Goal: Information Seeking & Learning: Find specific fact

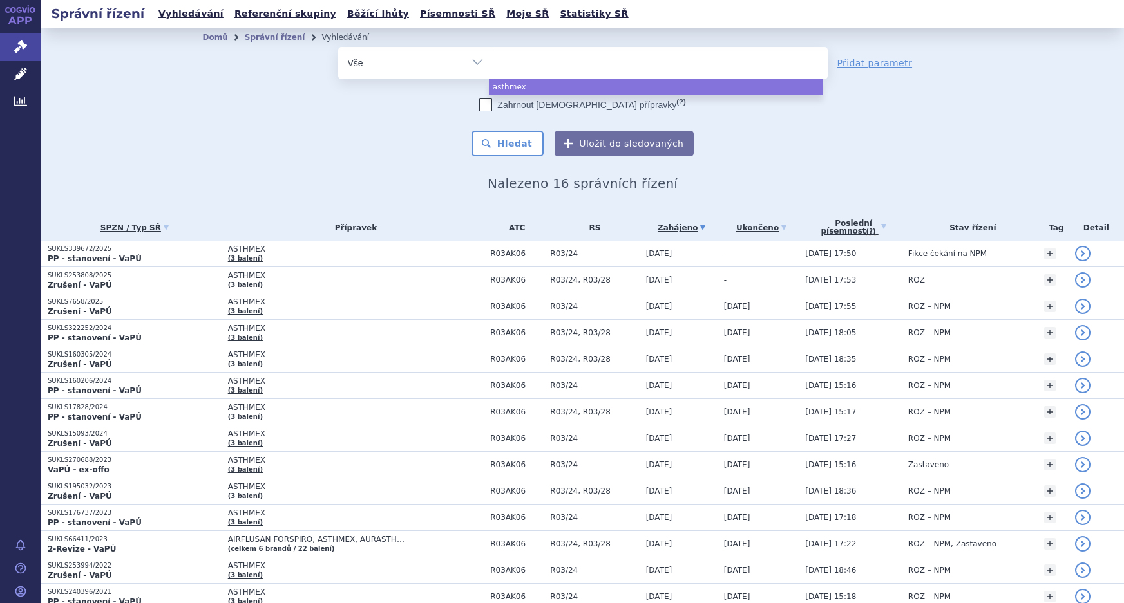
select select
type input "va"
type input "var"
type input "vare"
type input "varen"
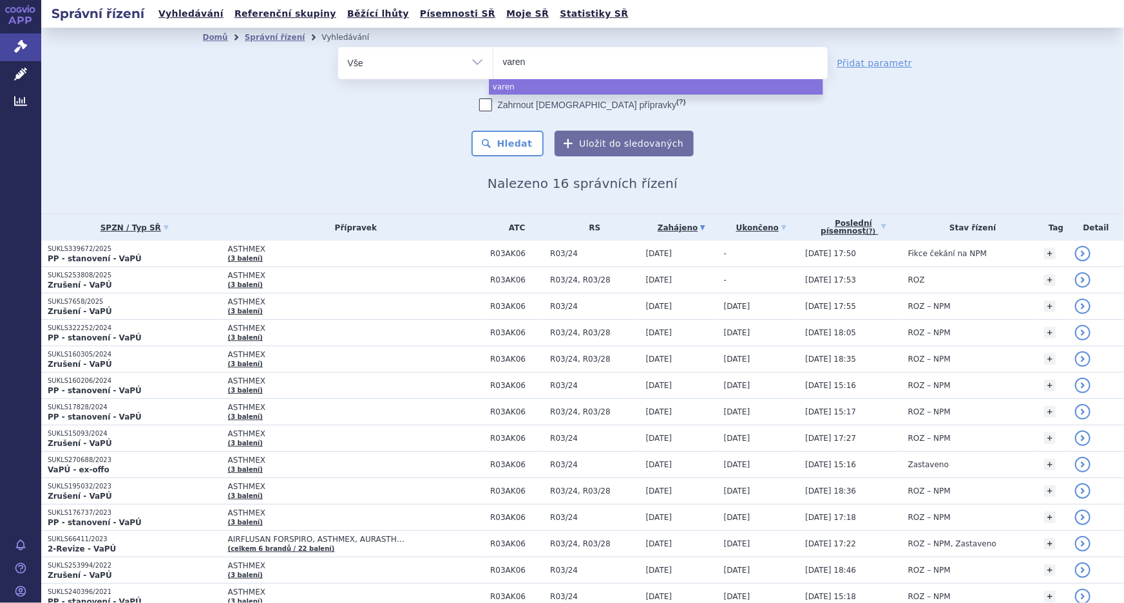
type input "vareni"
type input "varenik"
type input "varenikli"
type input "vareniklin"
select select "vareniklin"
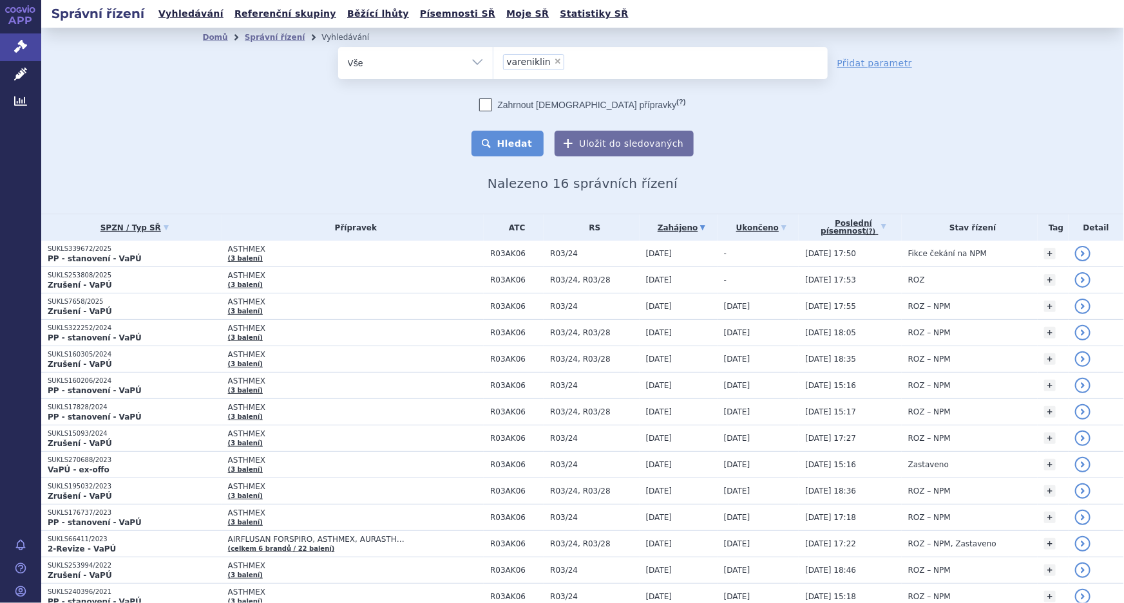
click at [504, 151] on button "Hledat" at bounding box center [507, 144] width 73 height 26
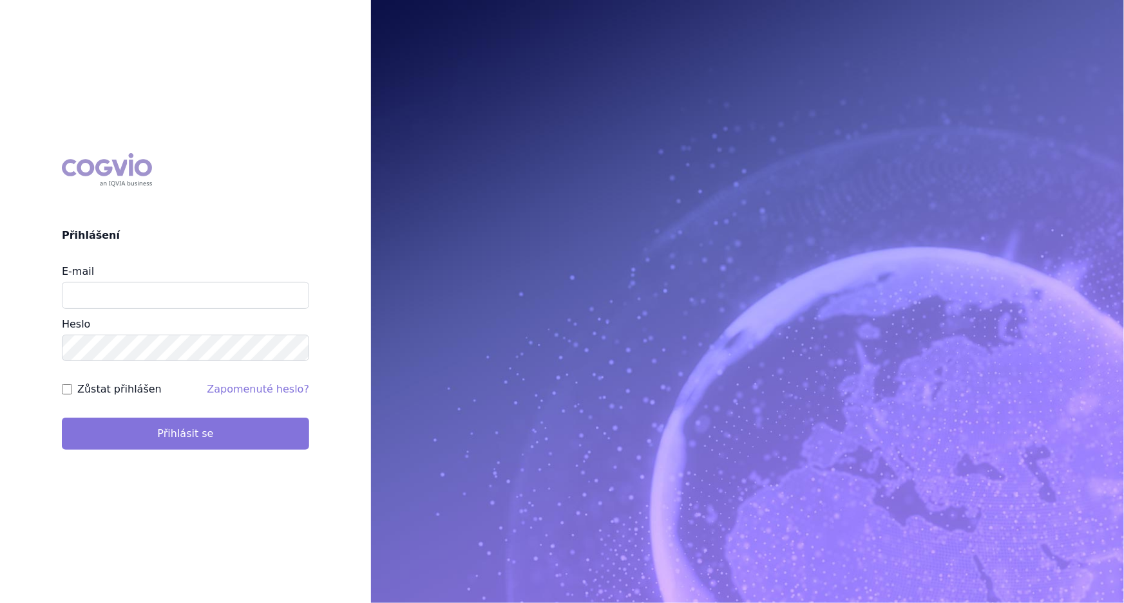
type input "alena.harantova@glenmarkpharma.com"
click at [205, 446] on button "Přihlásit se" at bounding box center [185, 434] width 247 height 32
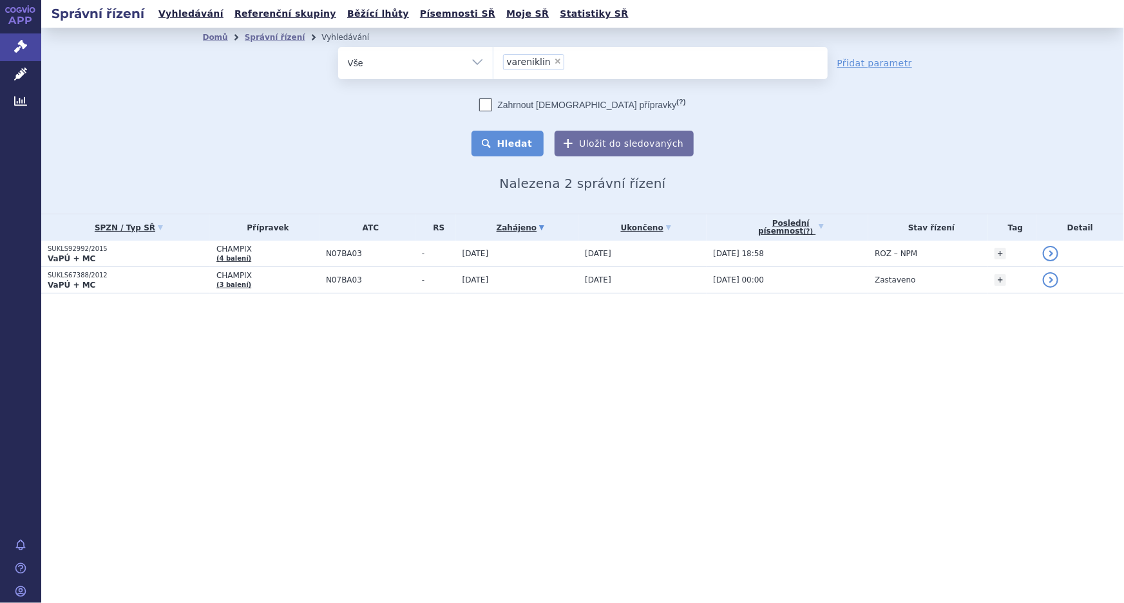
click at [532, 138] on button "Hledat" at bounding box center [507, 144] width 73 height 26
click at [61, 69] on span "Léčivé přípravky" at bounding box center [92, 74] width 102 height 27
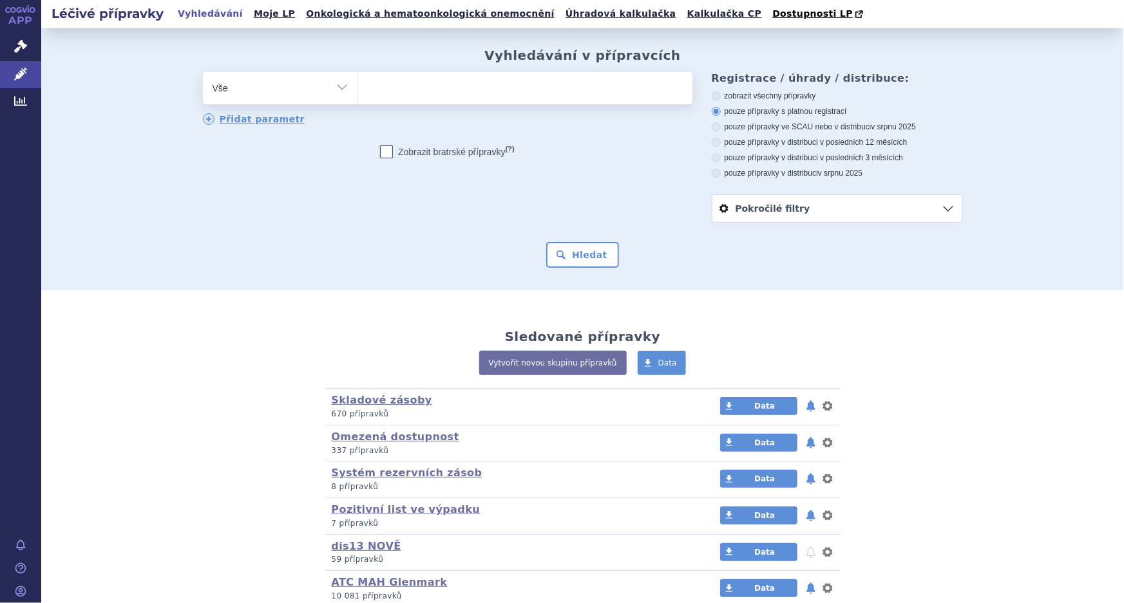
click at [458, 92] on ul at bounding box center [525, 85] width 334 height 27
click at [358, 92] on select at bounding box center [357, 87] width 1 height 32
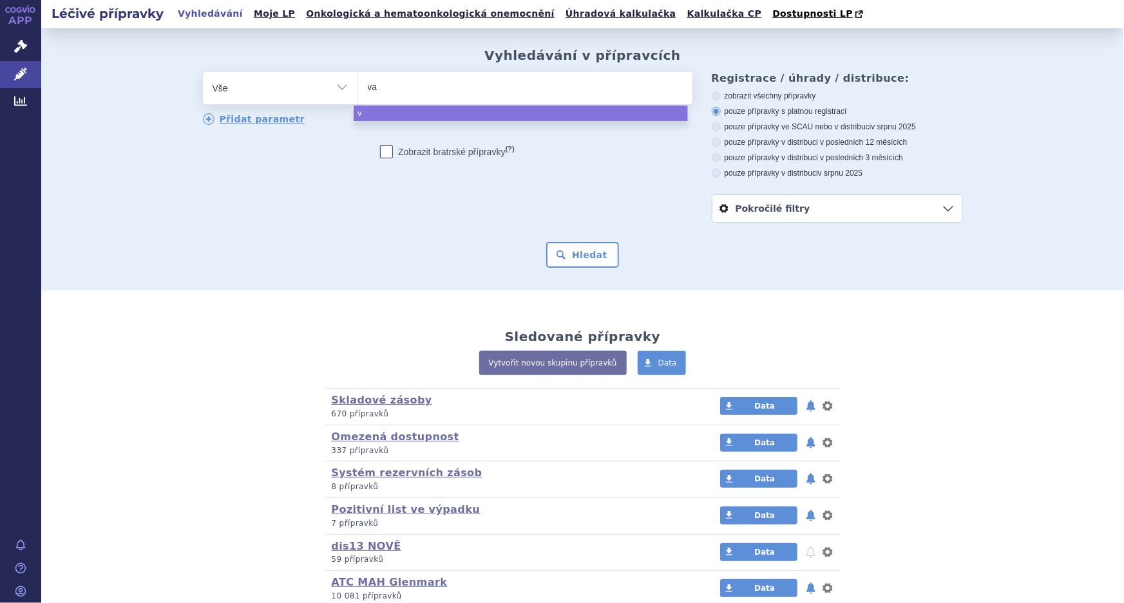
type input "var"
type input "vare"
type input "varen"
type input "vareni"
type input "varenikl"
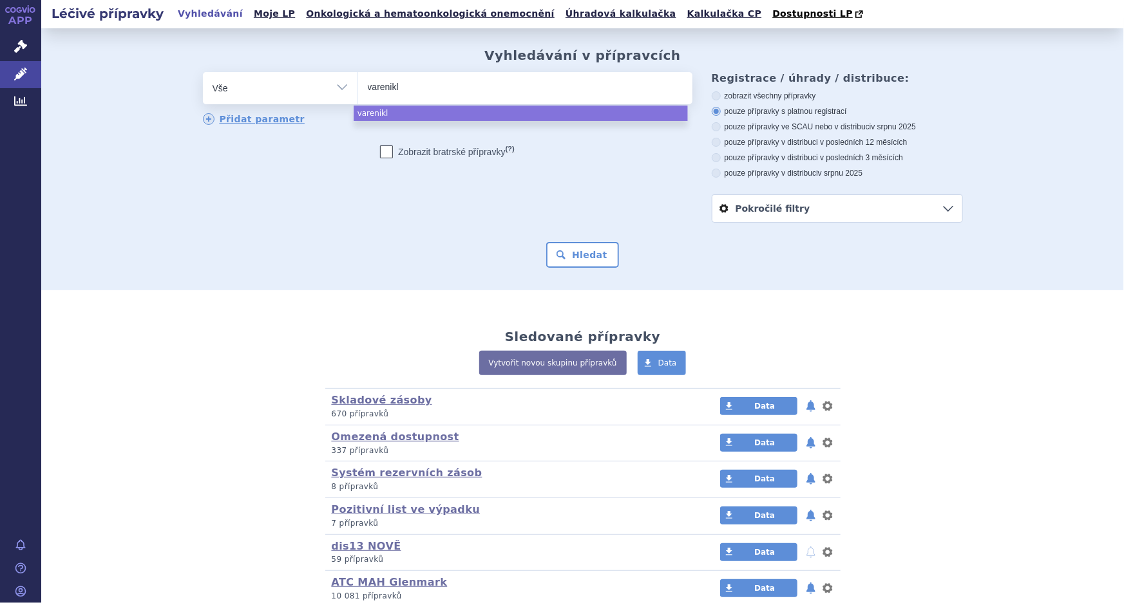
type input "varenikli"
type input "vareniklin"
select select "vareniklin"
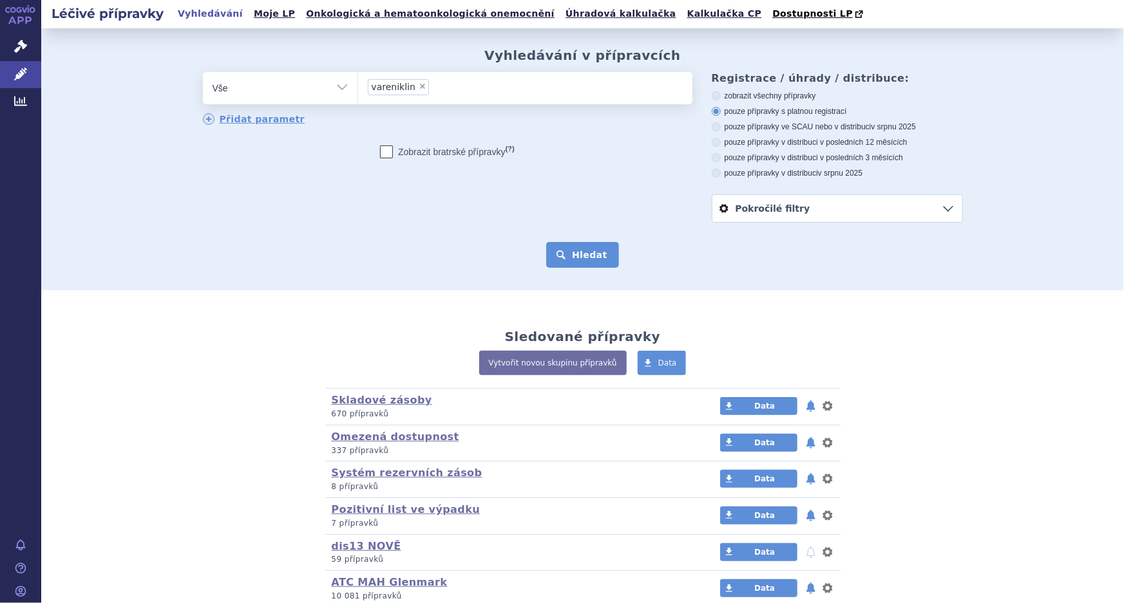
click at [569, 264] on button "Hledat" at bounding box center [582, 255] width 73 height 26
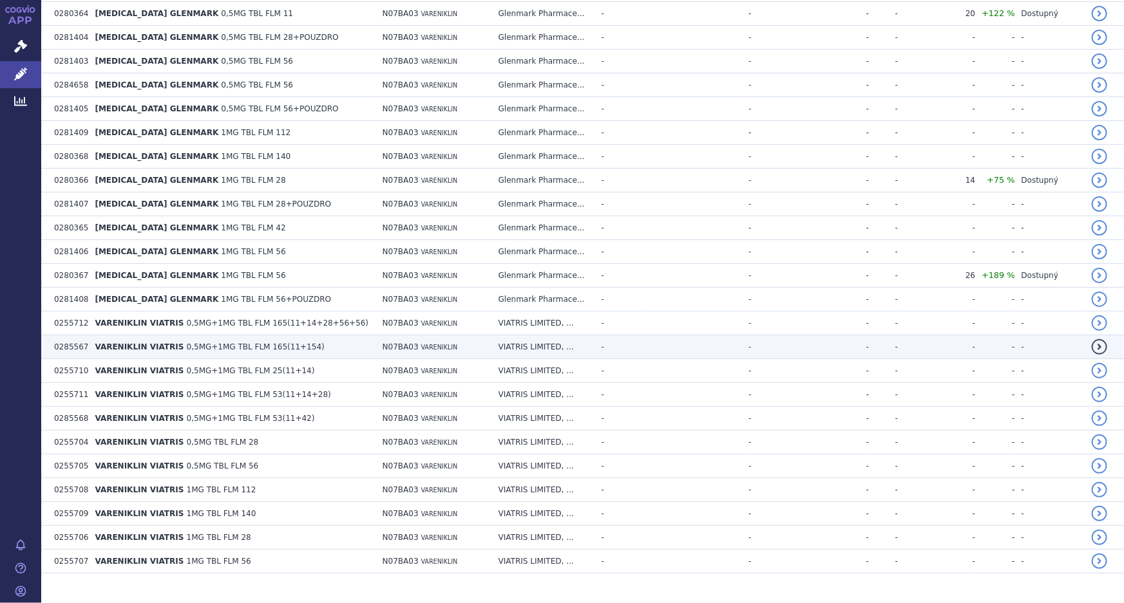
scroll to position [1005, 0]
click at [328, 334] on td "VARENIKLIN VIATRIS 0,5MG+1MG TBL FLM 165(11+154)" at bounding box center [231, 346] width 287 height 24
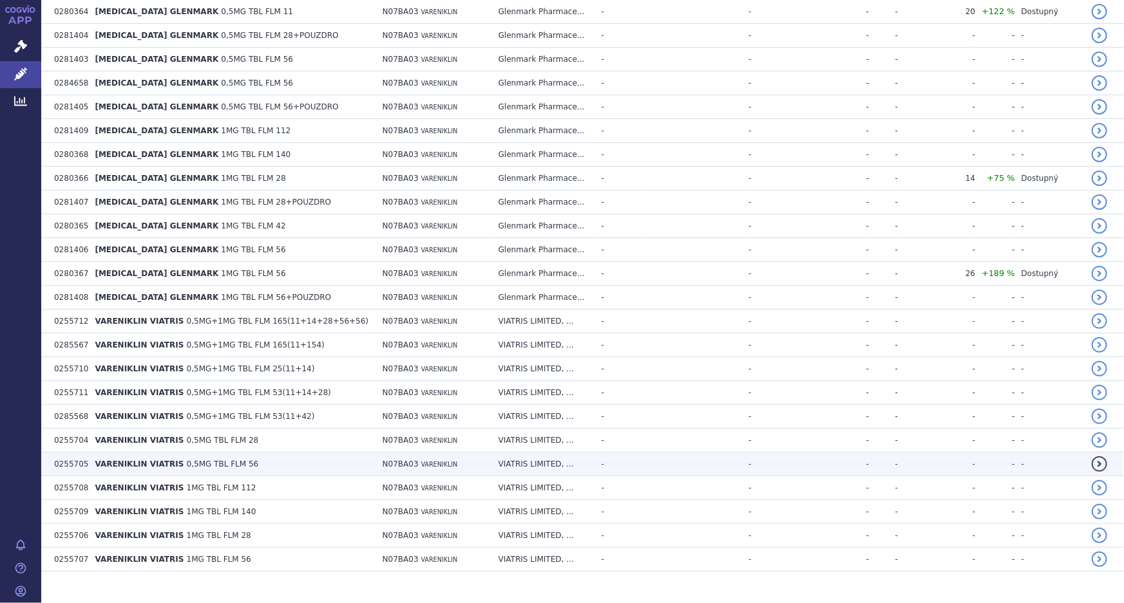
click at [223, 460] on span "0,5MG TBL FLM 56" at bounding box center [223, 464] width 72 height 9
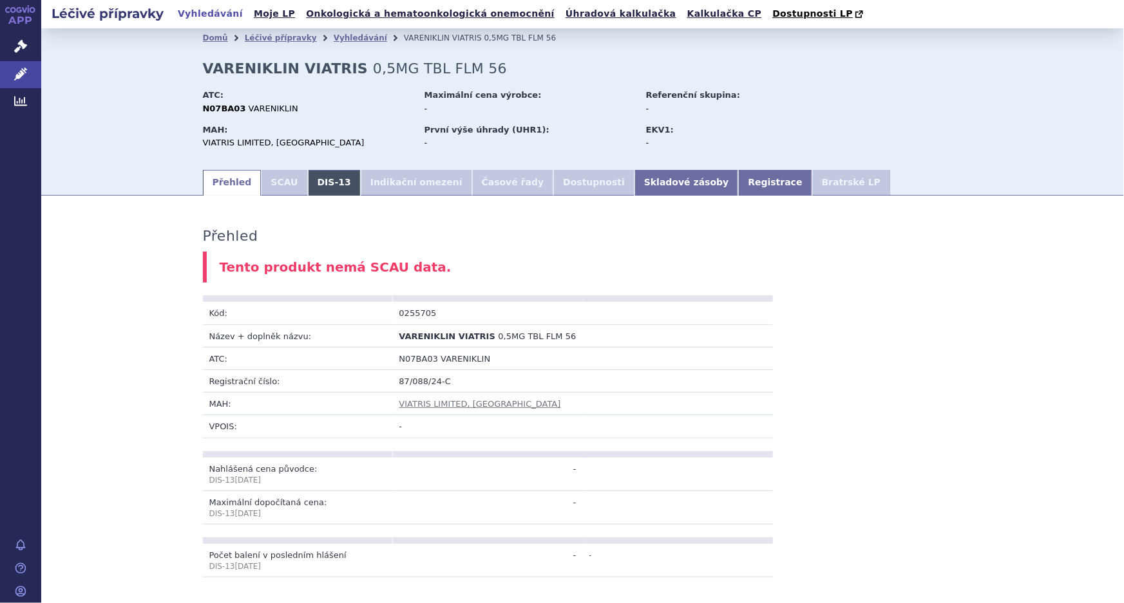
click at [320, 184] on link "DIS-13" at bounding box center [334, 183] width 53 height 26
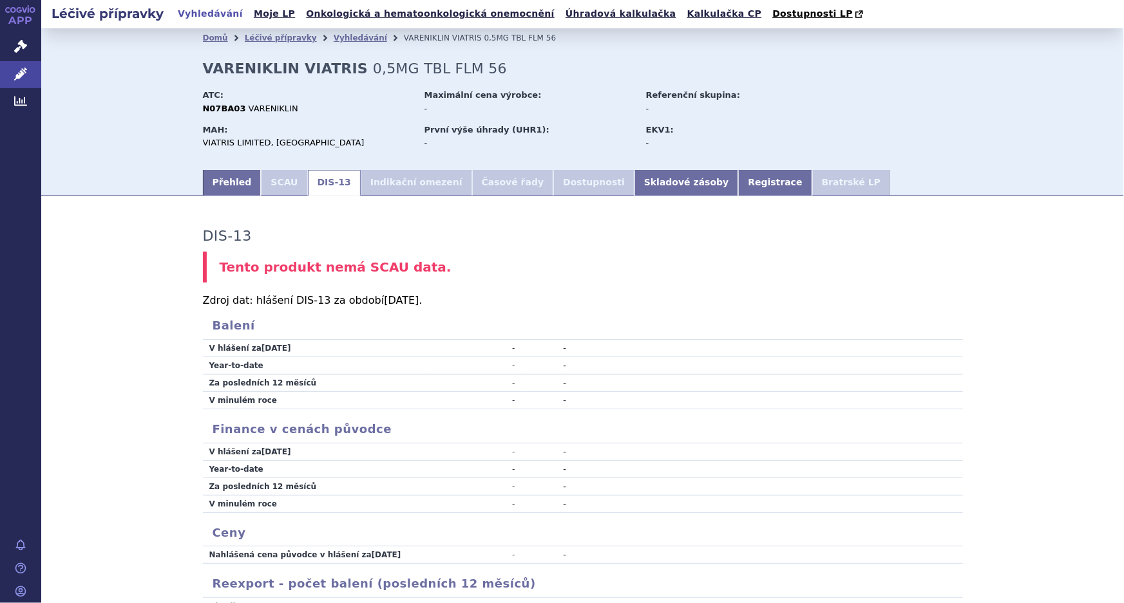
click at [553, 180] on li "Dostupnosti" at bounding box center [593, 183] width 81 height 26
click at [209, 189] on link "Přehled" at bounding box center [232, 183] width 59 height 26
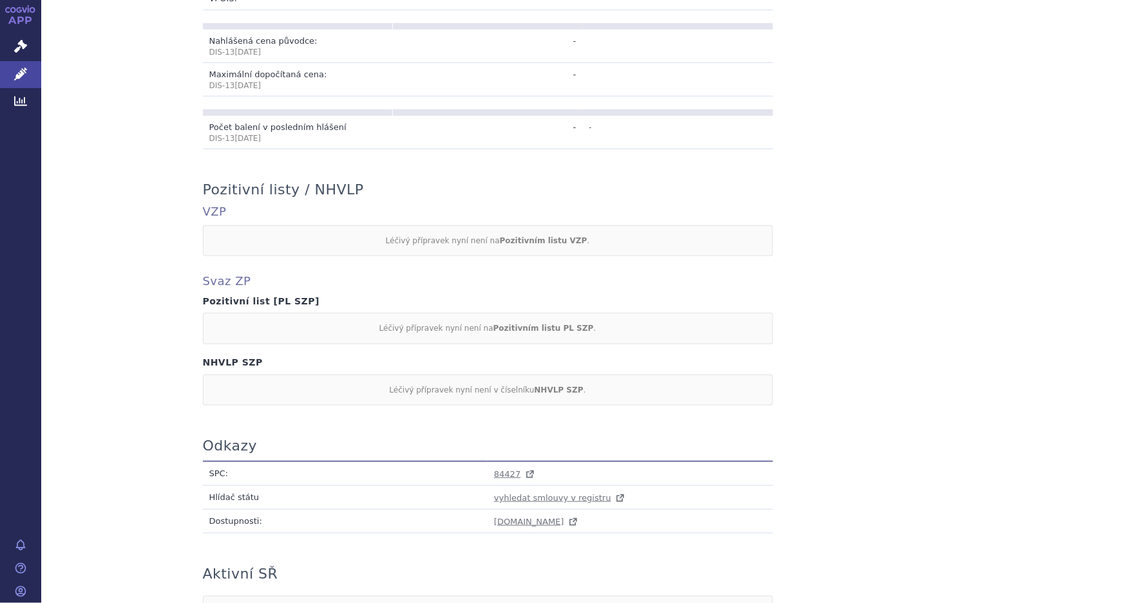
scroll to position [542, 0]
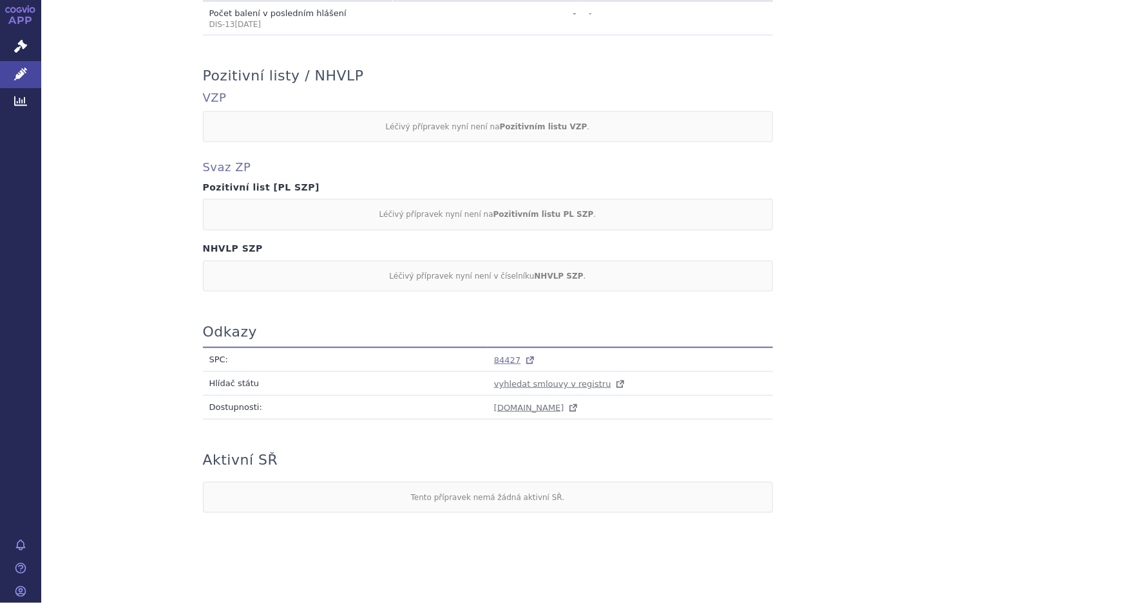
click at [502, 358] on span "84427" at bounding box center [507, 361] width 26 height 10
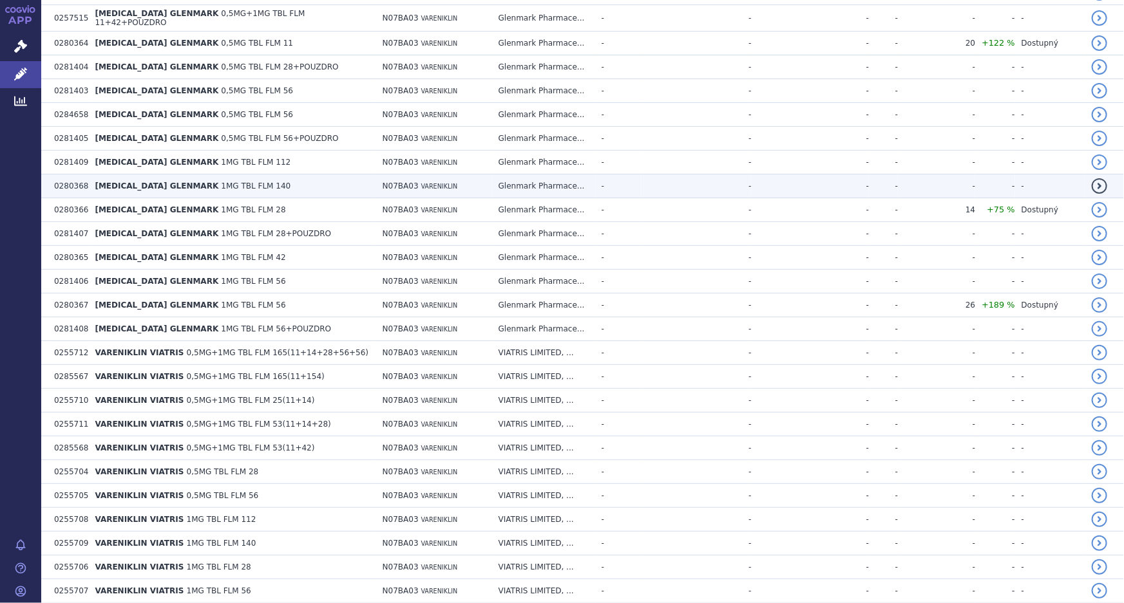
scroll to position [1005, 0]
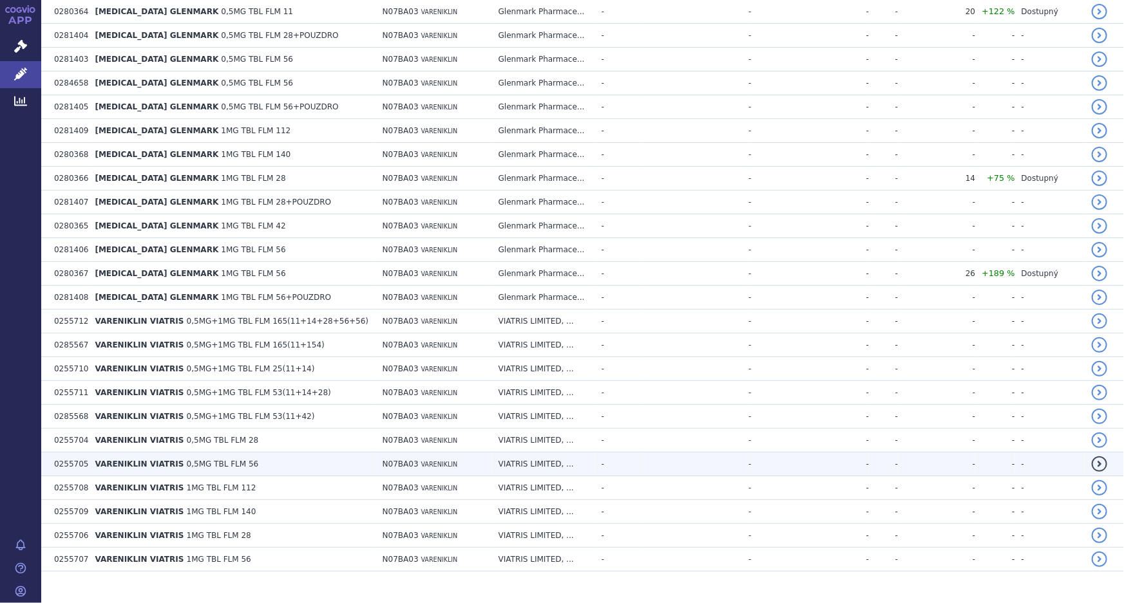
click at [205, 460] on span "0,5MG TBL FLM 56" at bounding box center [223, 464] width 72 height 9
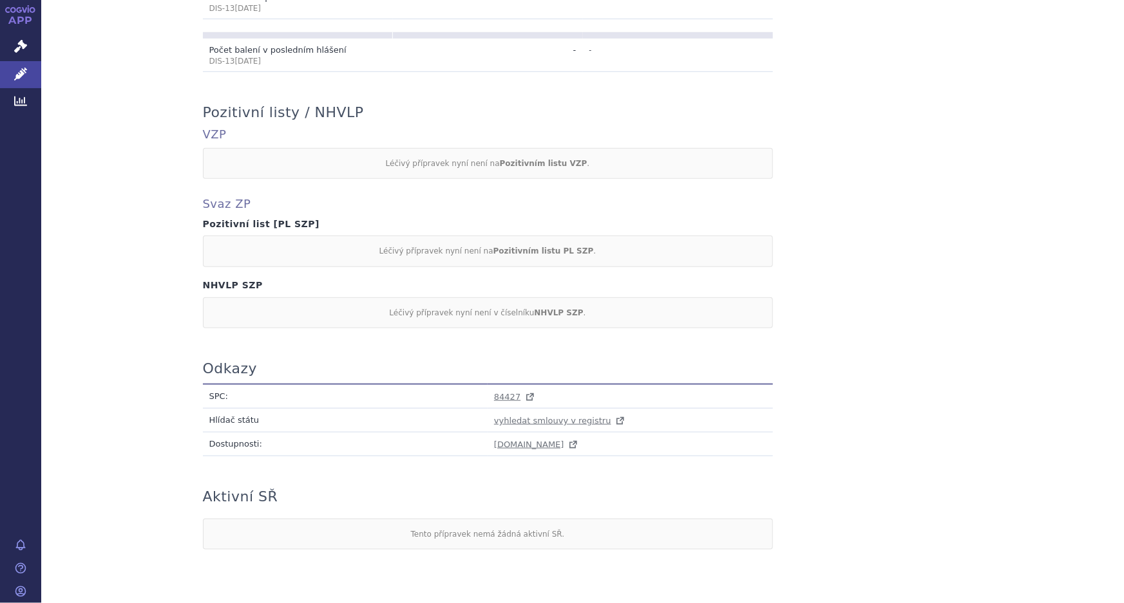
scroll to position [542, 0]
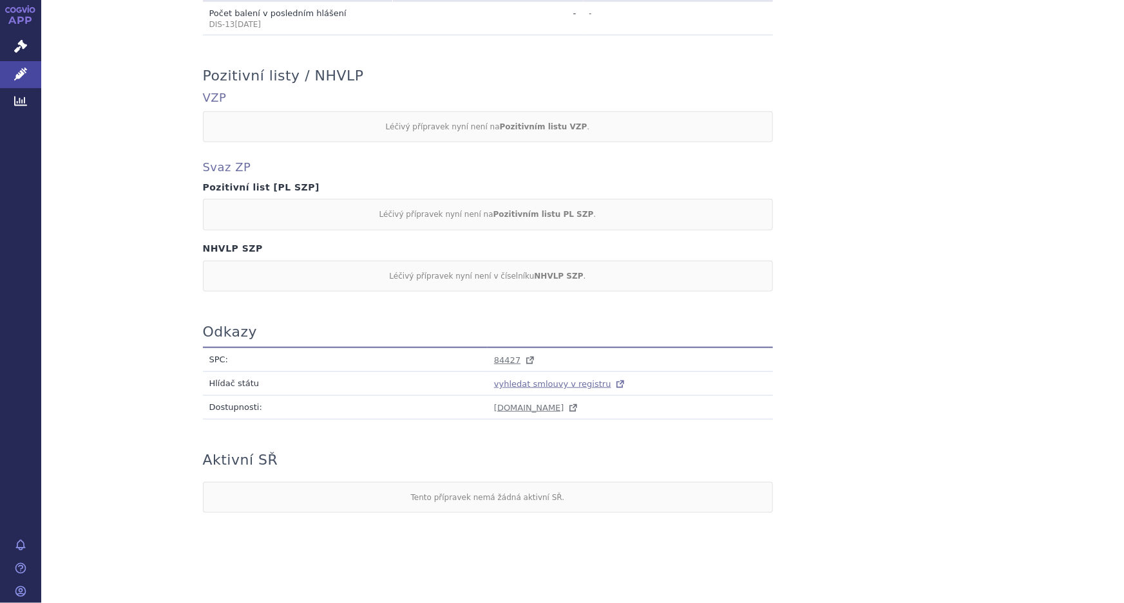
click at [538, 384] on span "vyhledat smlouvy v registru" at bounding box center [552, 384] width 117 height 10
